Goal: Task Accomplishment & Management: Complete application form

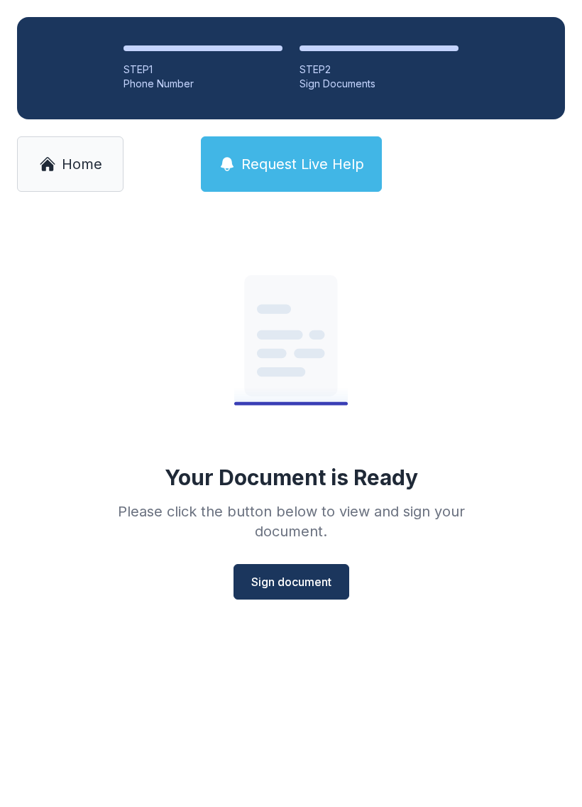
click at [305, 579] on span "Sign document" at bounding box center [291, 581] width 80 height 17
click at [65, 163] on span "Home" at bounding box center [82, 164] width 40 height 20
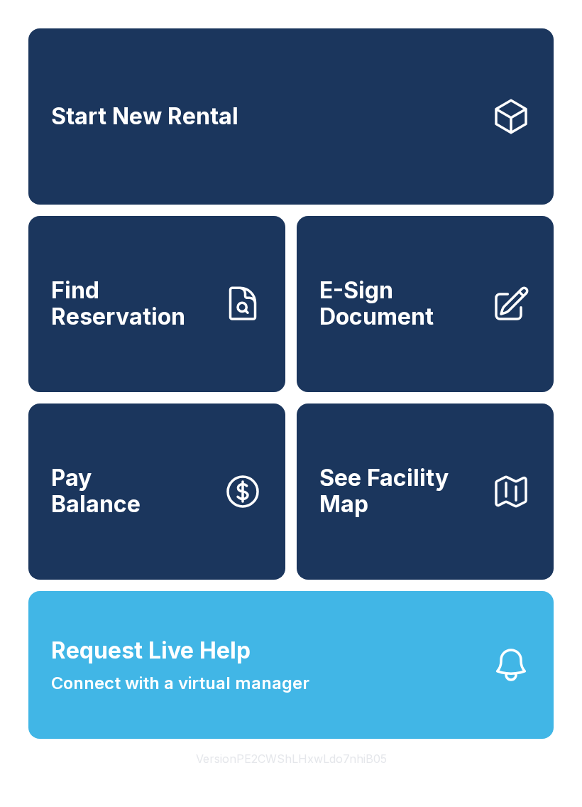
click at [443, 347] on link "E-Sign Document" at bounding box center [425, 304] width 257 height 176
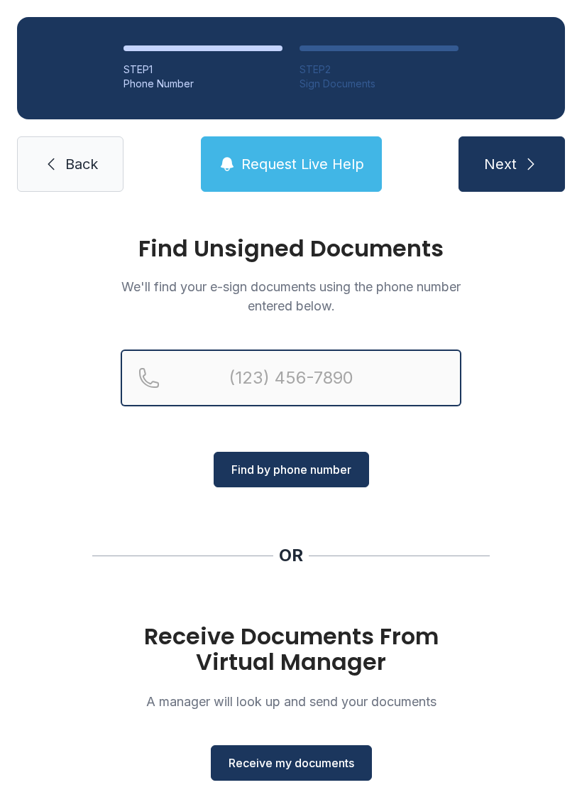
click at [339, 382] on input "Reservation phone number" at bounding box center [291, 377] width 341 height 57
type input "[PHONE_NUMBER]"
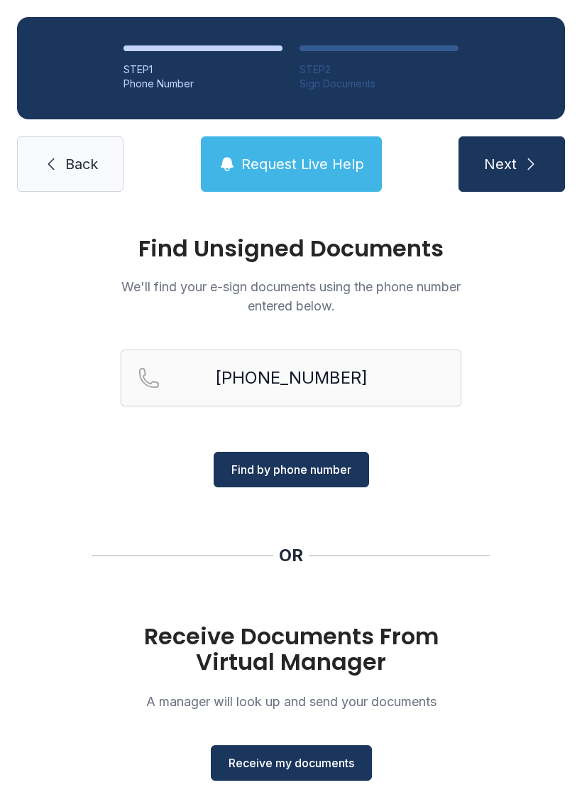
click at [324, 465] on span "Find by phone number" at bounding box center [292, 469] width 120 height 17
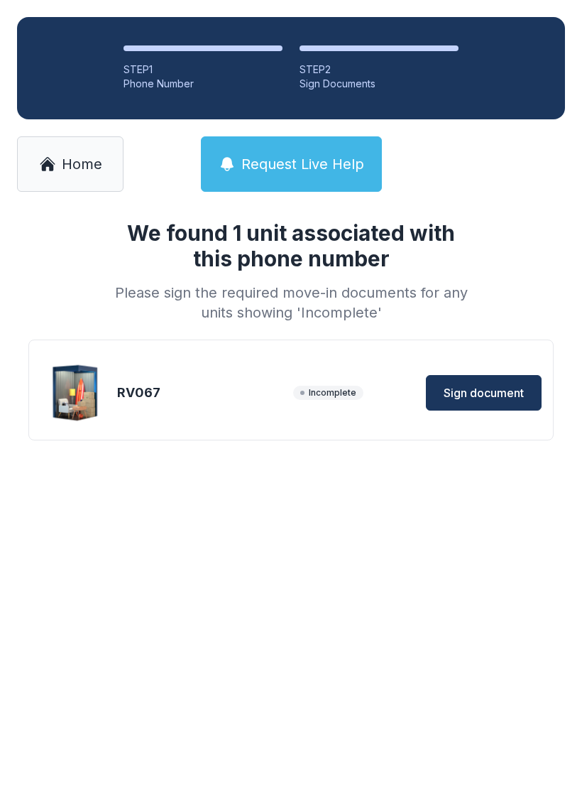
click at [497, 391] on span "Sign document" at bounding box center [484, 392] width 80 height 17
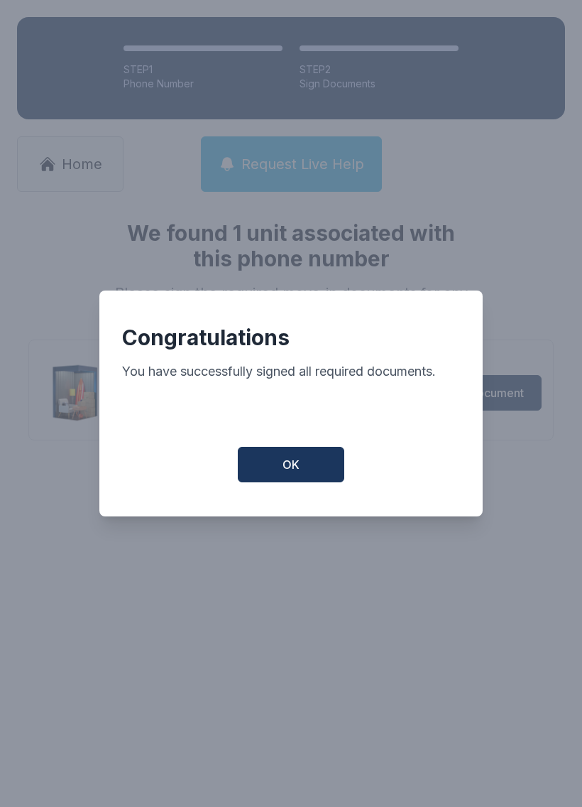
click at [283, 445] on div "Congratulations You have successfully signed all required documents. OK" at bounding box center [290, 403] width 383 height 226
click at [297, 482] on button "OK" at bounding box center [291, 465] width 107 height 36
